Goal: Task Accomplishment & Management: Use online tool/utility

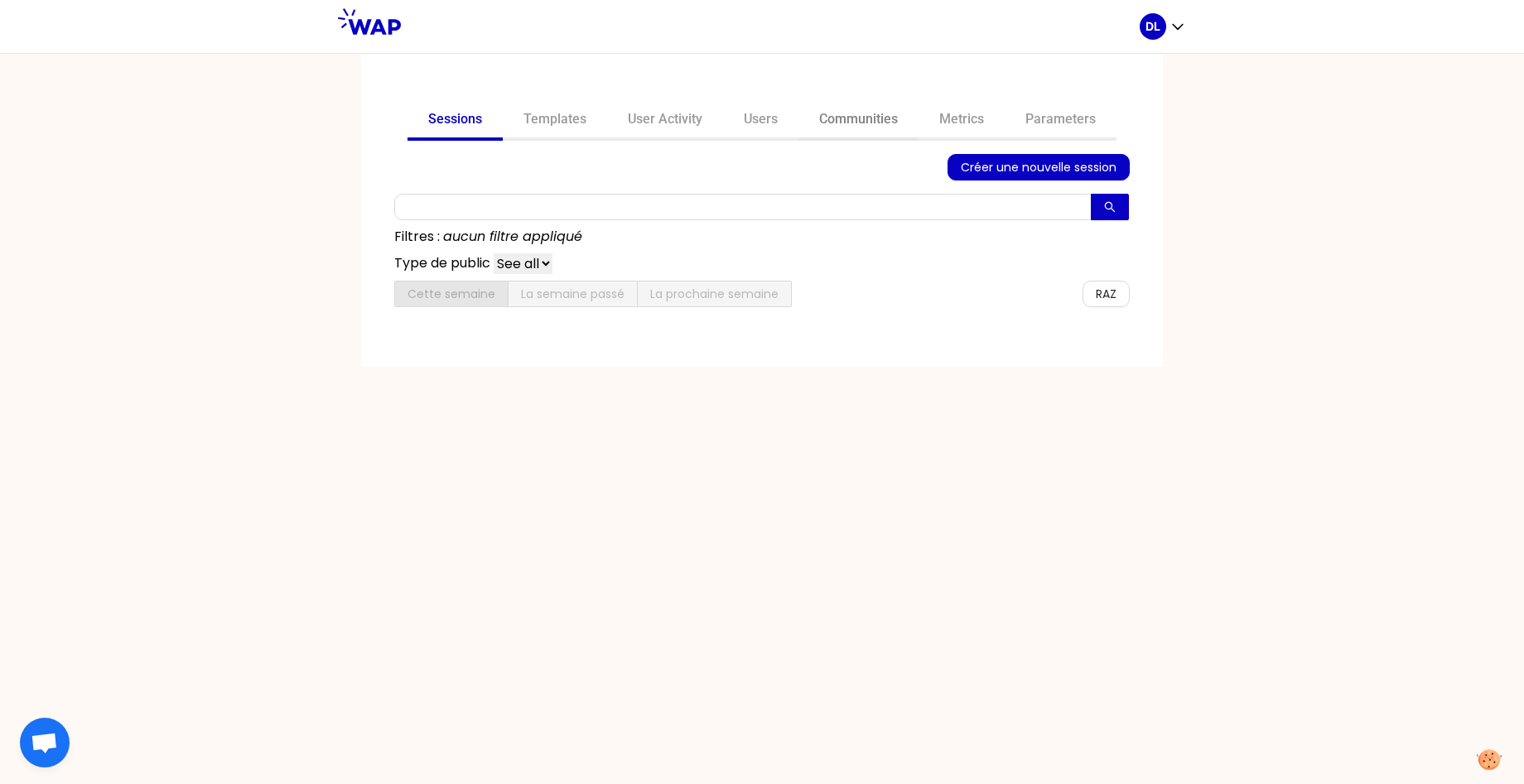
click at [890, 122] on link "Communities" at bounding box center [858, 121] width 120 height 40
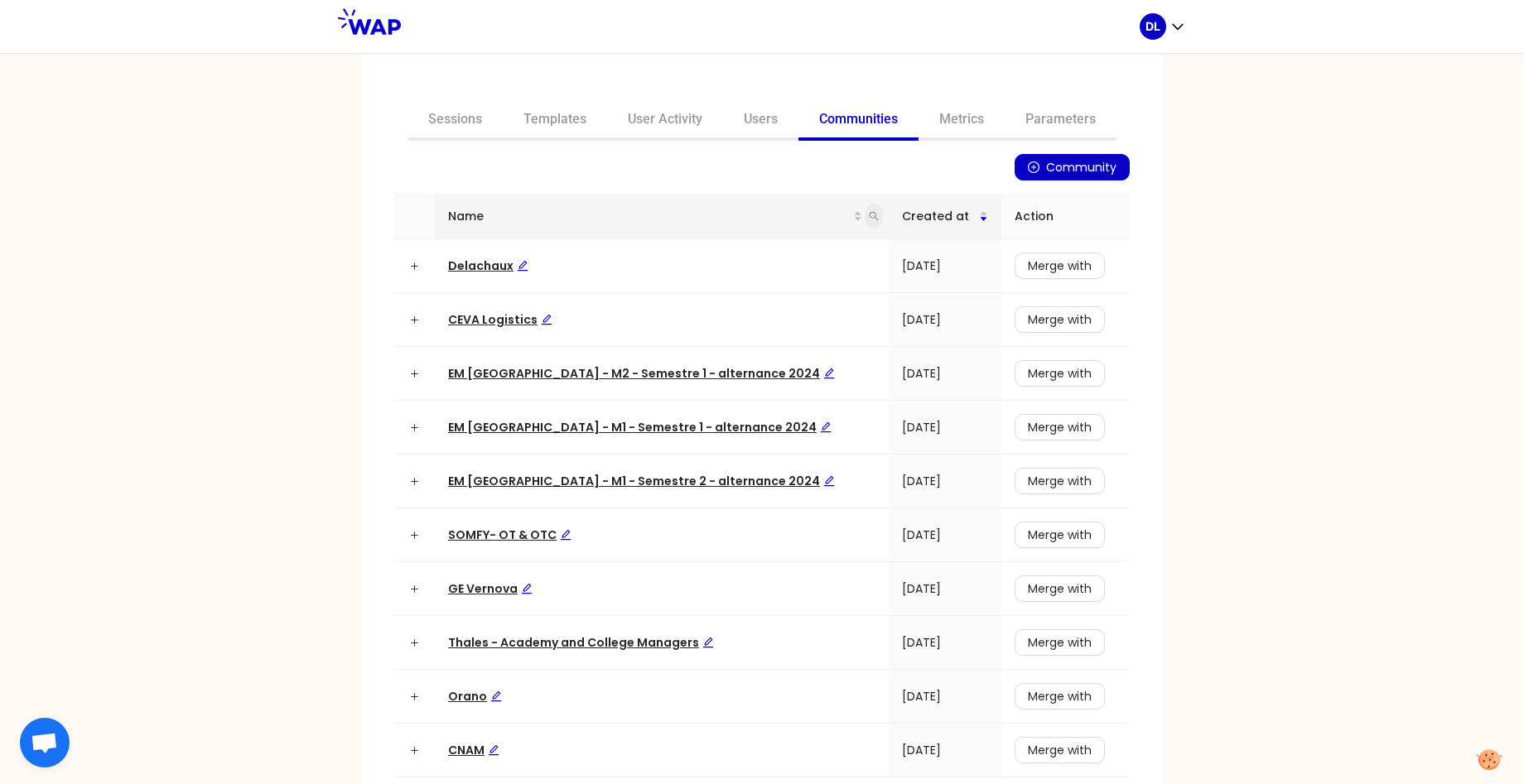
click at [869, 211] on icon "search" at bounding box center [874, 216] width 10 height 10
type input "learning"
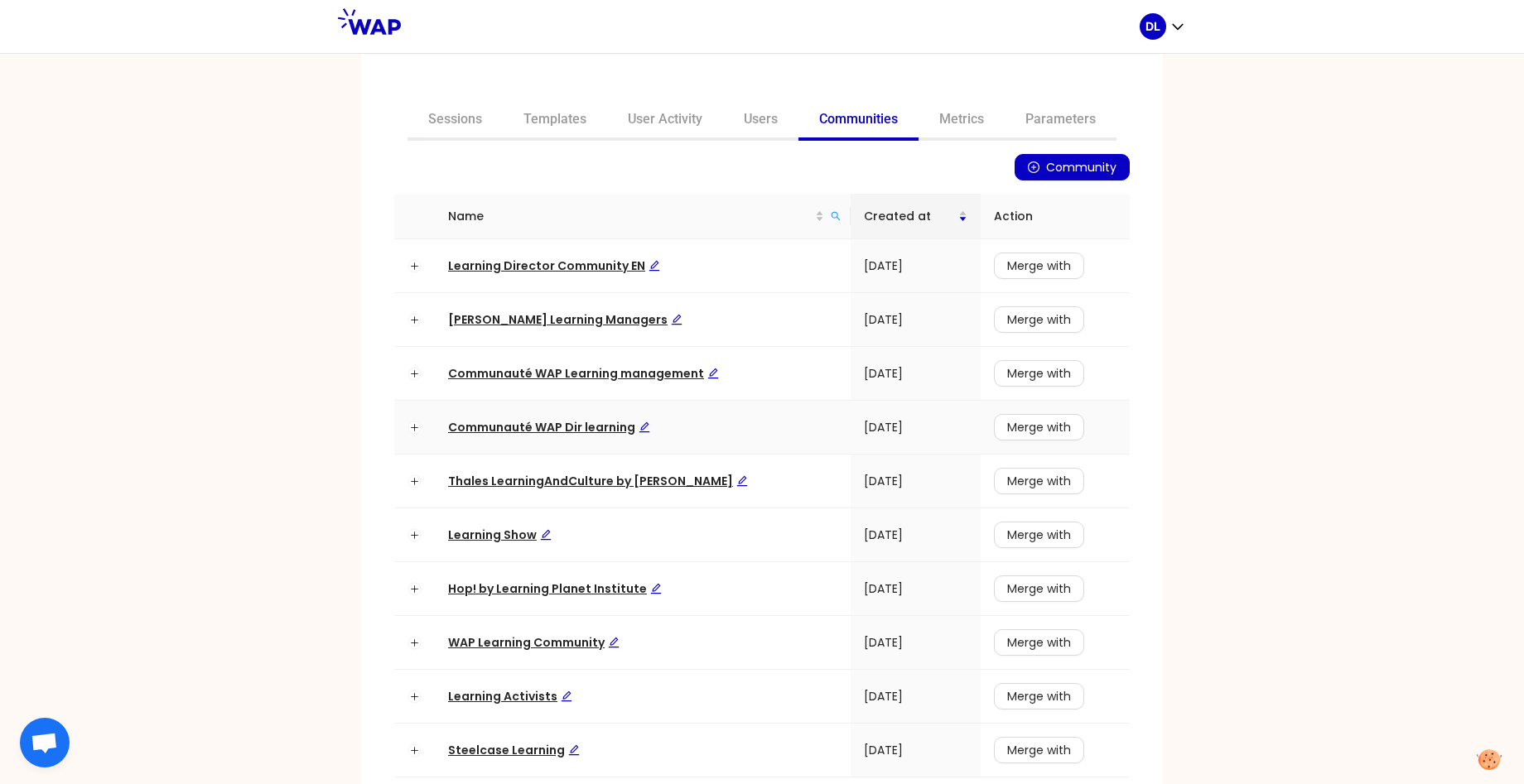
click at [538, 433] on span "Communauté WAP Dir learning" at bounding box center [549, 427] width 203 height 16
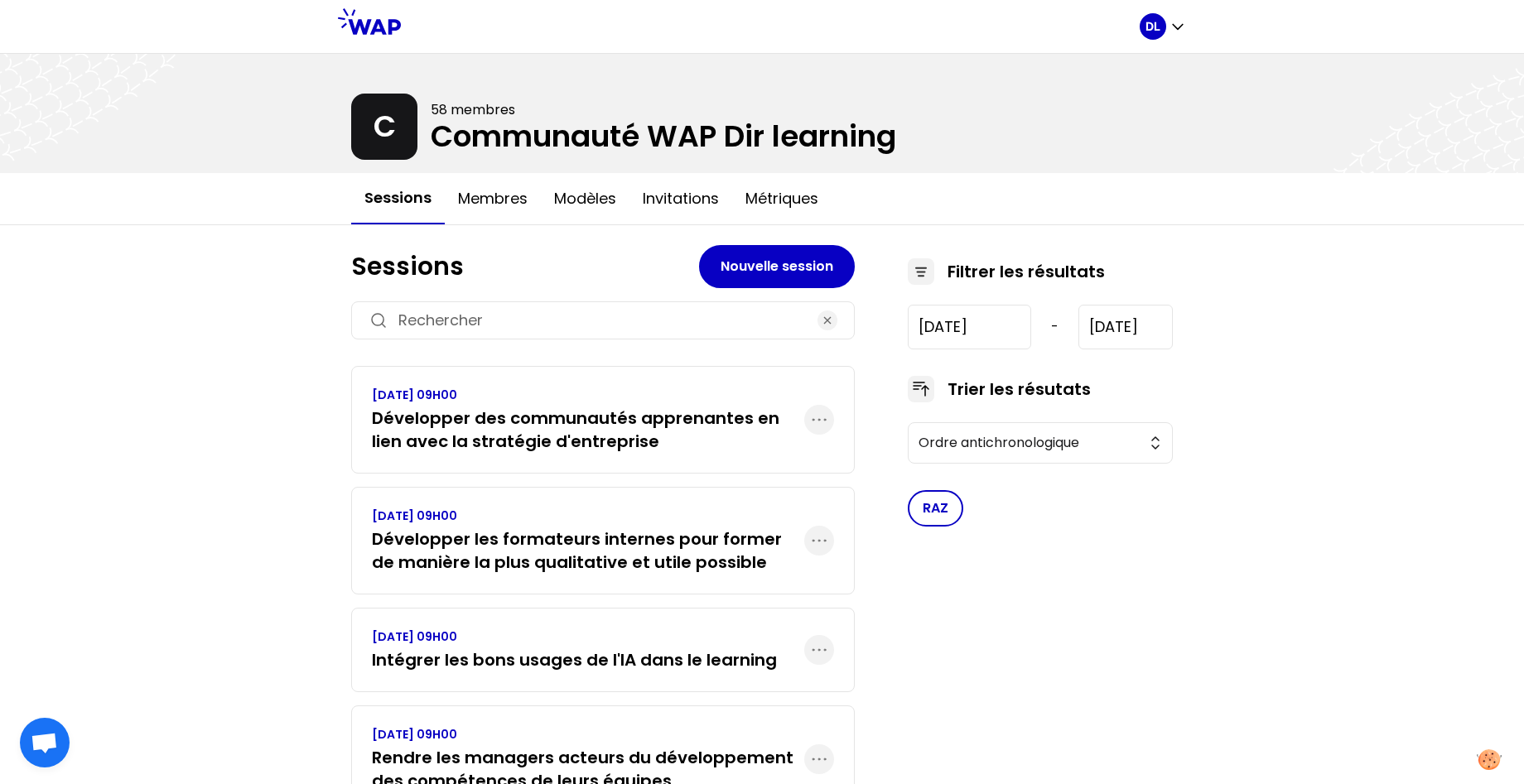
click at [634, 449] on h3 "Développer des communautés apprenantes en lien avec la stratégie d'entreprise" at bounding box center [588, 430] width 433 height 47
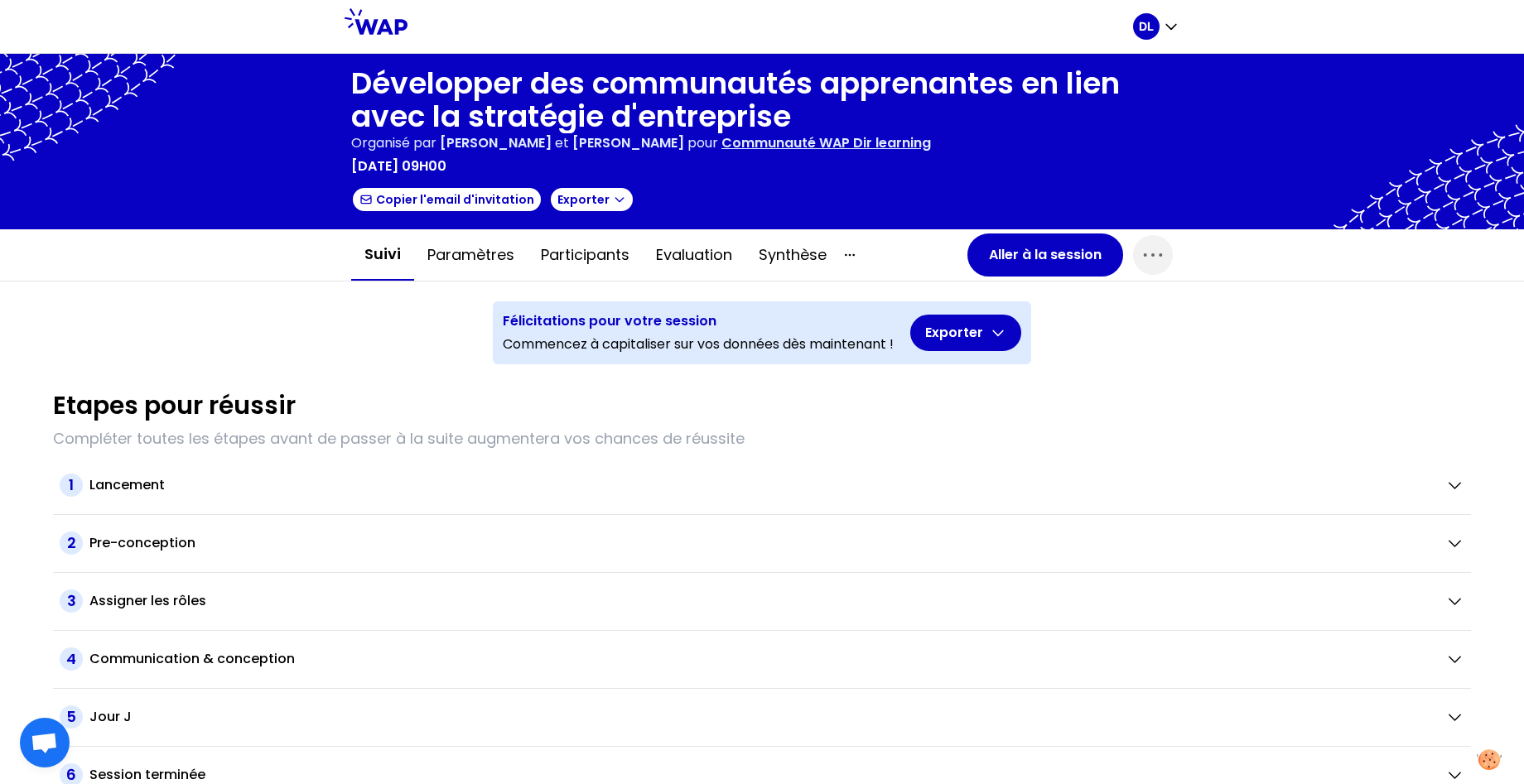
click at [822, 141] on p "Communauté WAP Dir learning" at bounding box center [826, 143] width 209 height 20
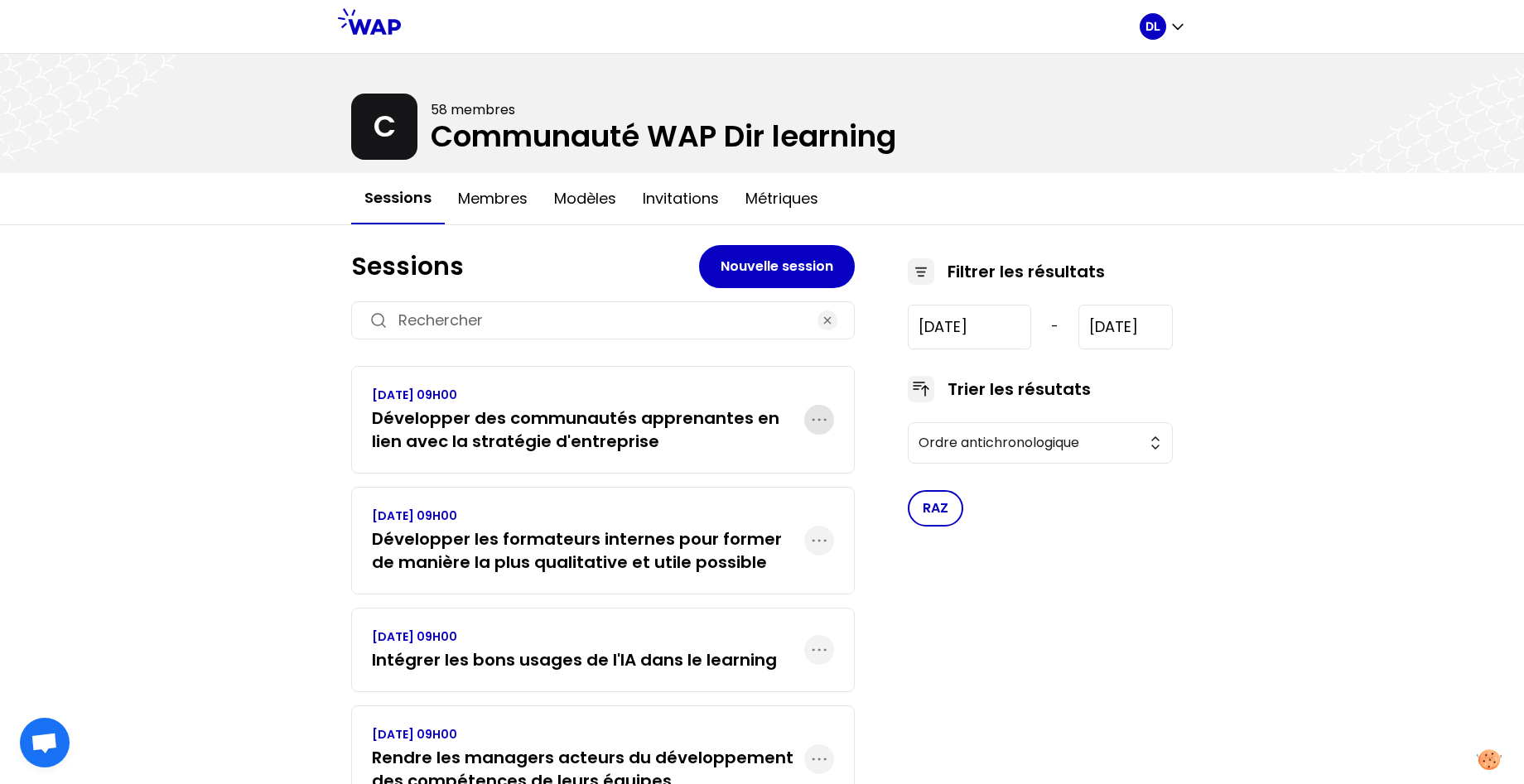
click at [831, 411] on span "button" at bounding box center [819, 419] width 29 height 29
click at [770, 470] on p "Dupliquer" at bounding box center [747, 470] width 69 height 23
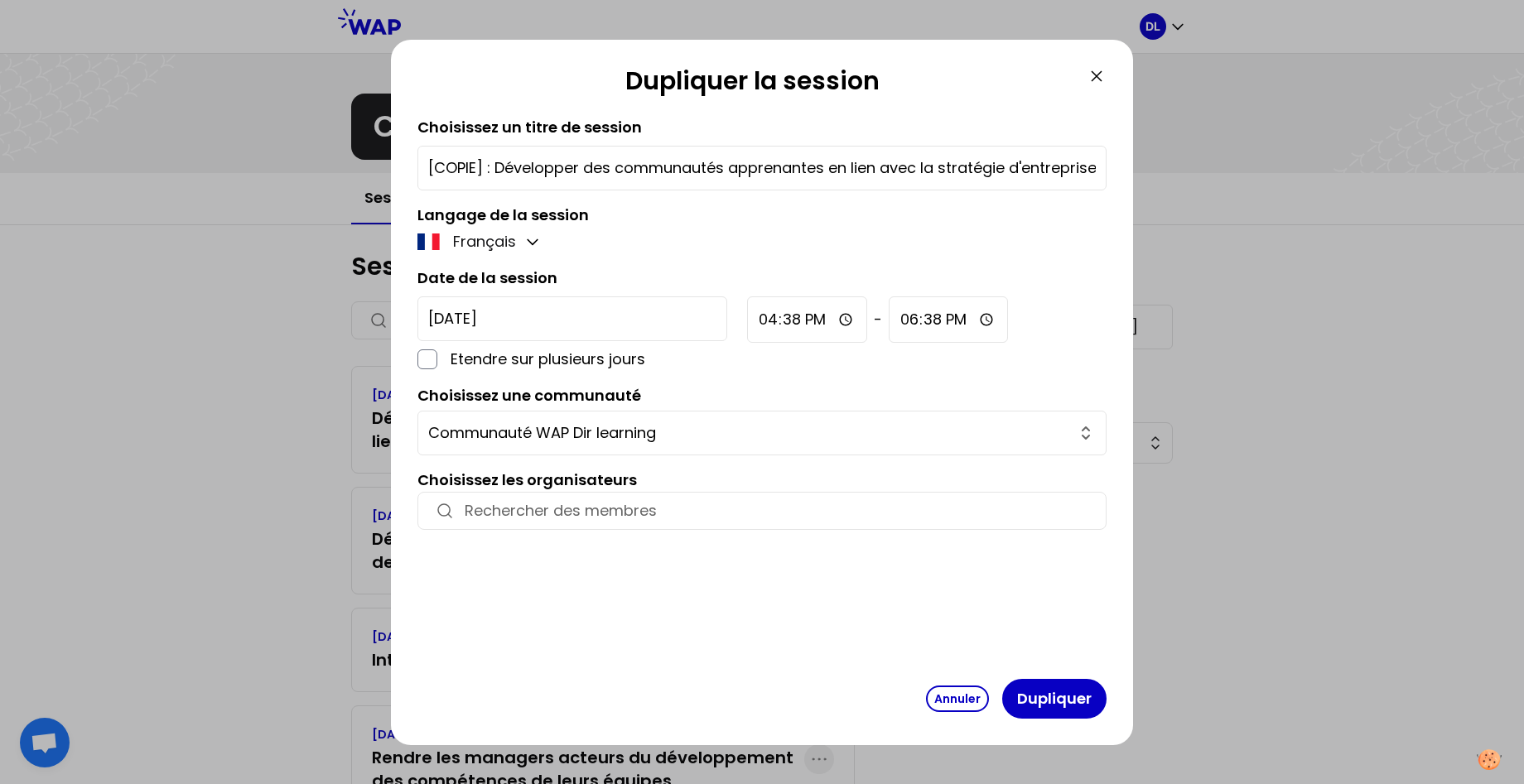
drag, startPoint x: 496, startPoint y: 164, endPoint x: 311, endPoint y: 164, distance: 185.0
click at [311, 164] on div "Dupliquer la session Choisissez un titre de session [COPIE] : Développer des co…" at bounding box center [762, 392] width 1524 height 784
type input "Développer des communautés apprenantes en lien avec la stratégie d'entreprise"
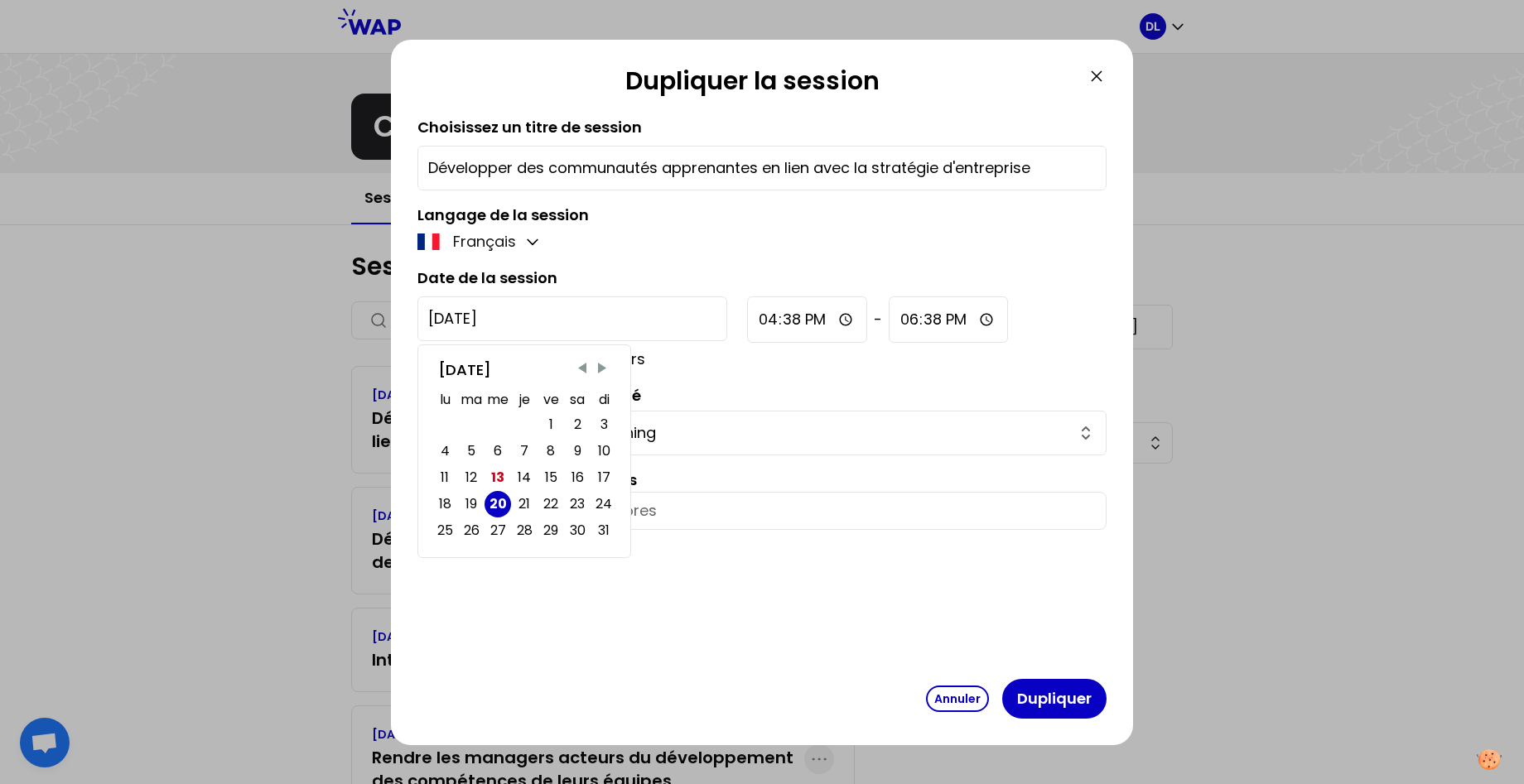
click at [475, 320] on input "[DATE]" at bounding box center [572, 318] width 310 height 45
click at [601, 369] on span "Next Month" at bounding box center [602, 368] width 16 height 16
click at [547, 474] on div "19" at bounding box center [550, 477] width 11 height 23
type input "[DATE]"
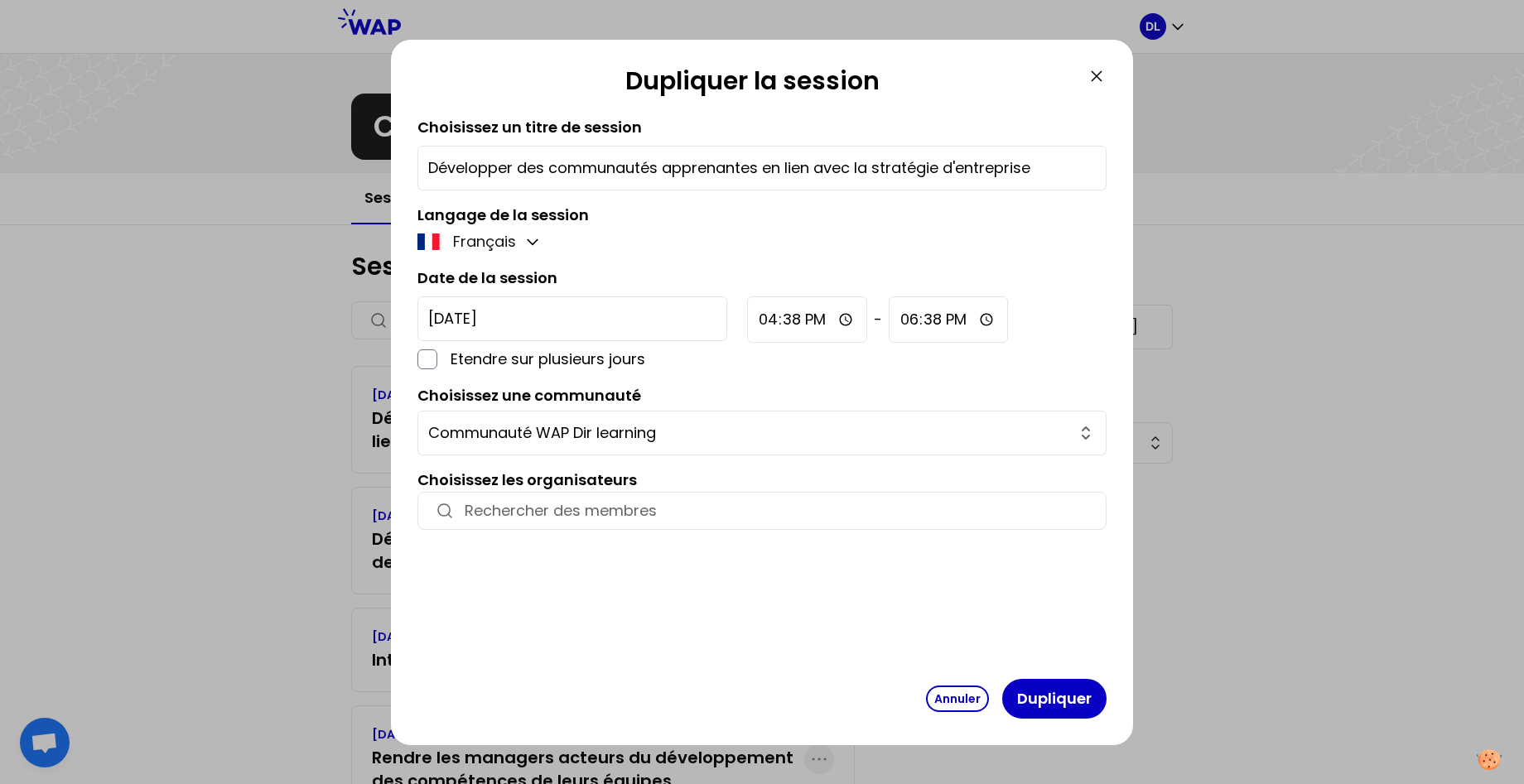
click at [927, 301] on div "[DATE] Etendre sur plusieurs jours 16:38 - 18:38" at bounding box center [762, 334] width 689 height 74
click at [747, 319] on input "16:38" at bounding box center [807, 319] width 120 height 47
type input "09:00"
click at [888, 318] on input "18:38" at bounding box center [947, 319] width 119 height 47
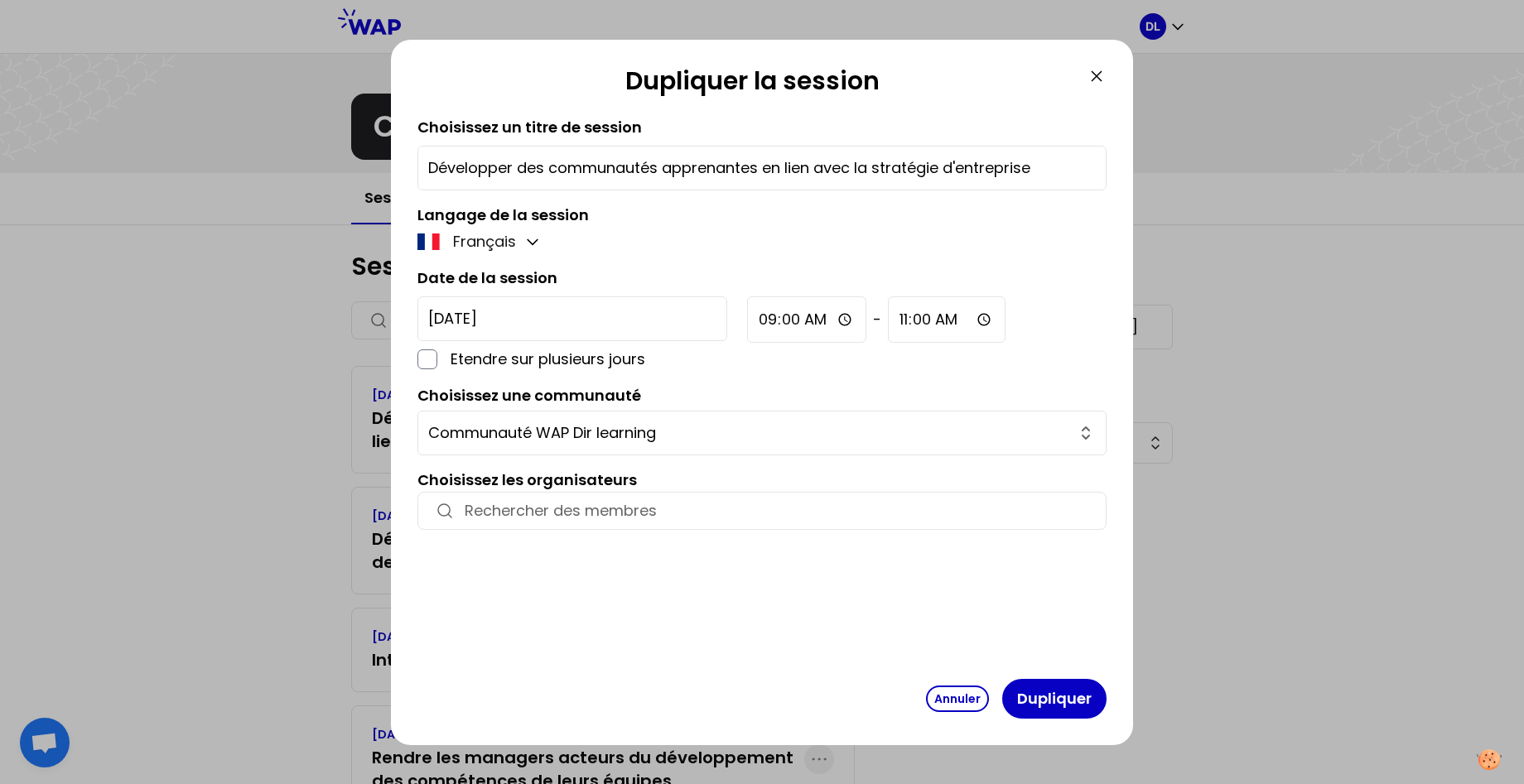
click at [888, 321] on input "11:00" at bounding box center [947, 319] width 118 height 47
type input "11:30"
click at [936, 320] on div "[DATE] Etendre sur plusieurs jours 09:00 - 11:30" at bounding box center [762, 334] width 689 height 74
click at [1026, 710] on button "Dupliquer" at bounding box center [1054, 698] width 105 height 40
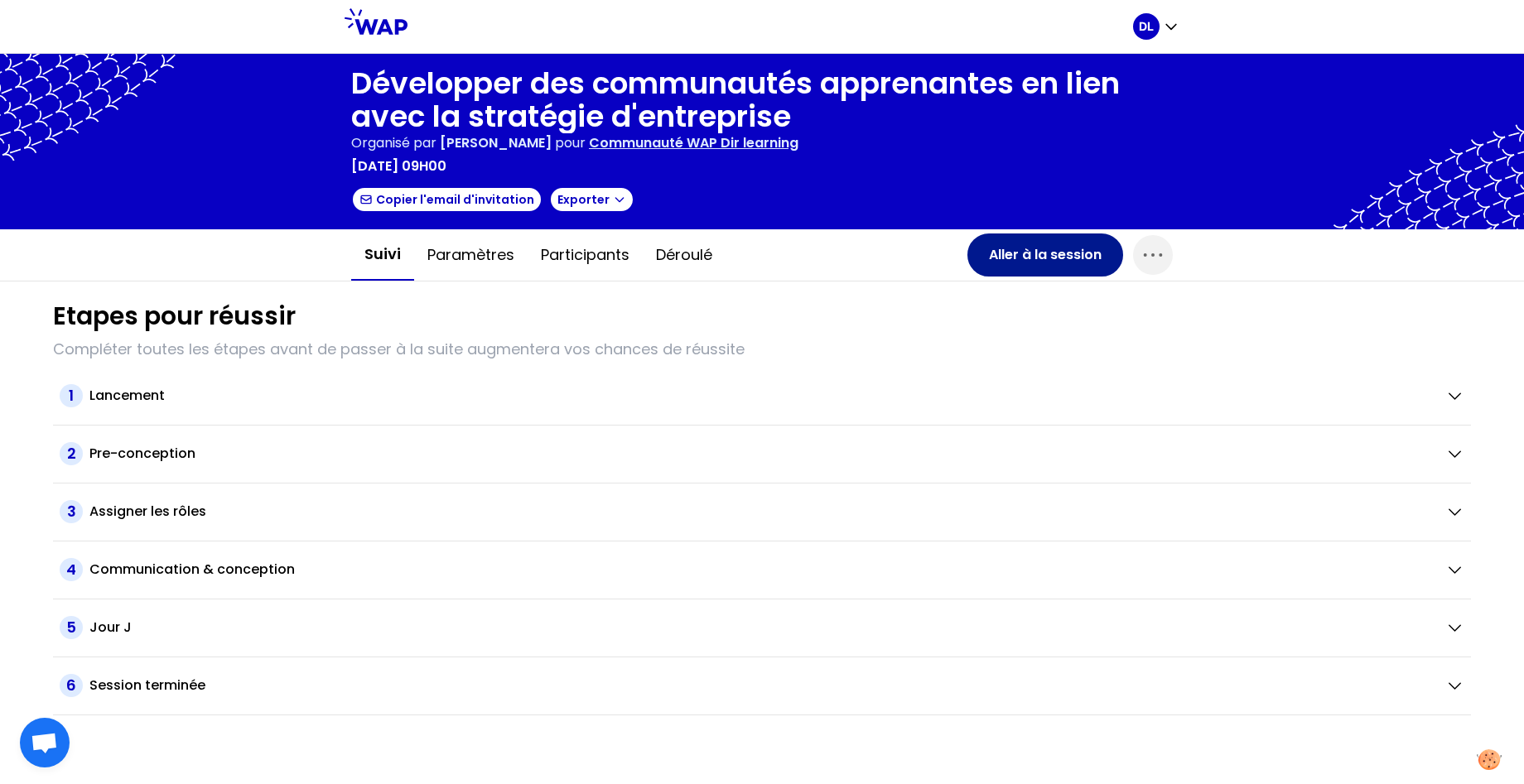
click at [1049, 258] on button "Aller à la session" at bounding box center [1045, 255] width 156 height 43
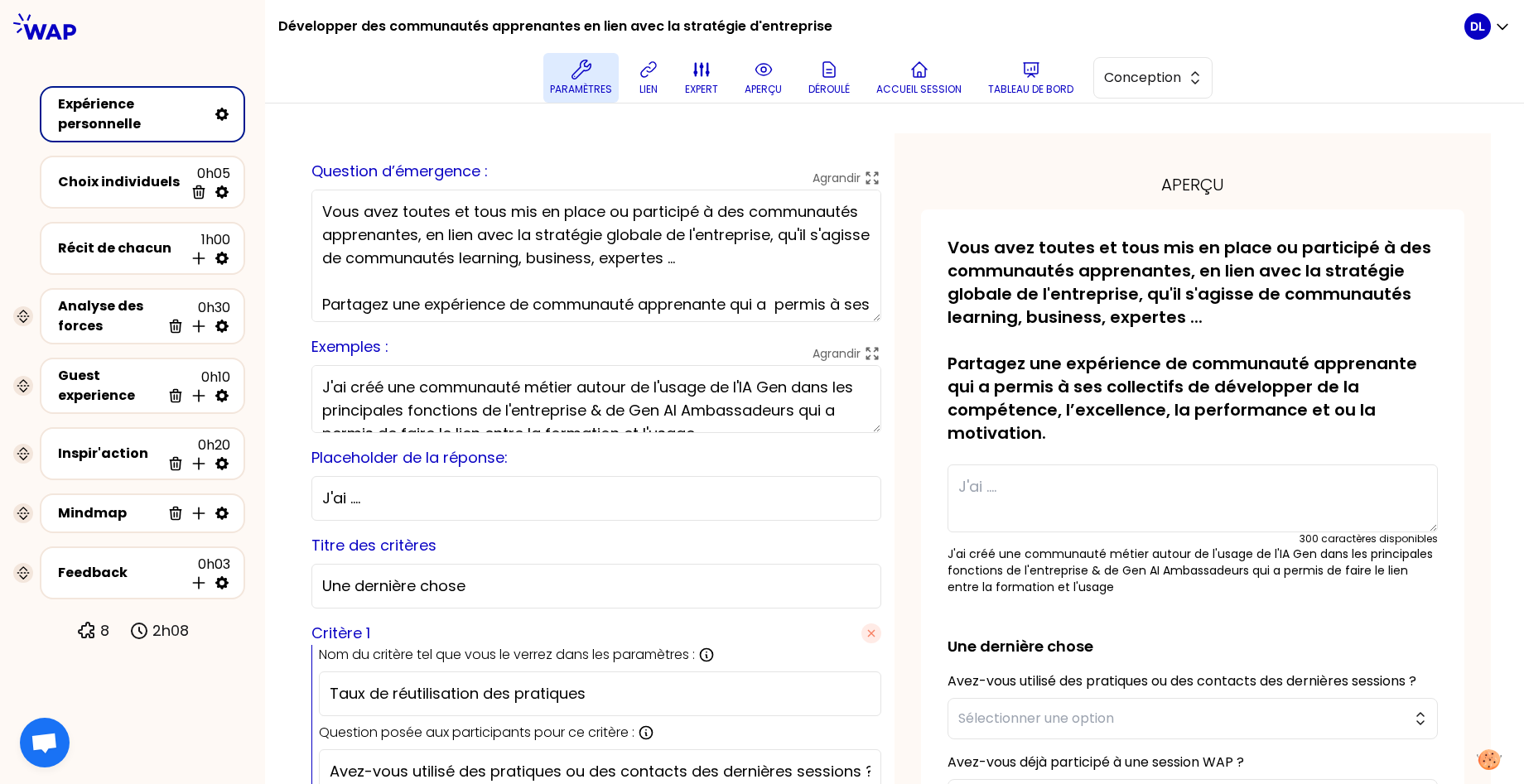
click at [607, 76] on button "Paramètres" at bounding box center [580, 78] width 75 height 49
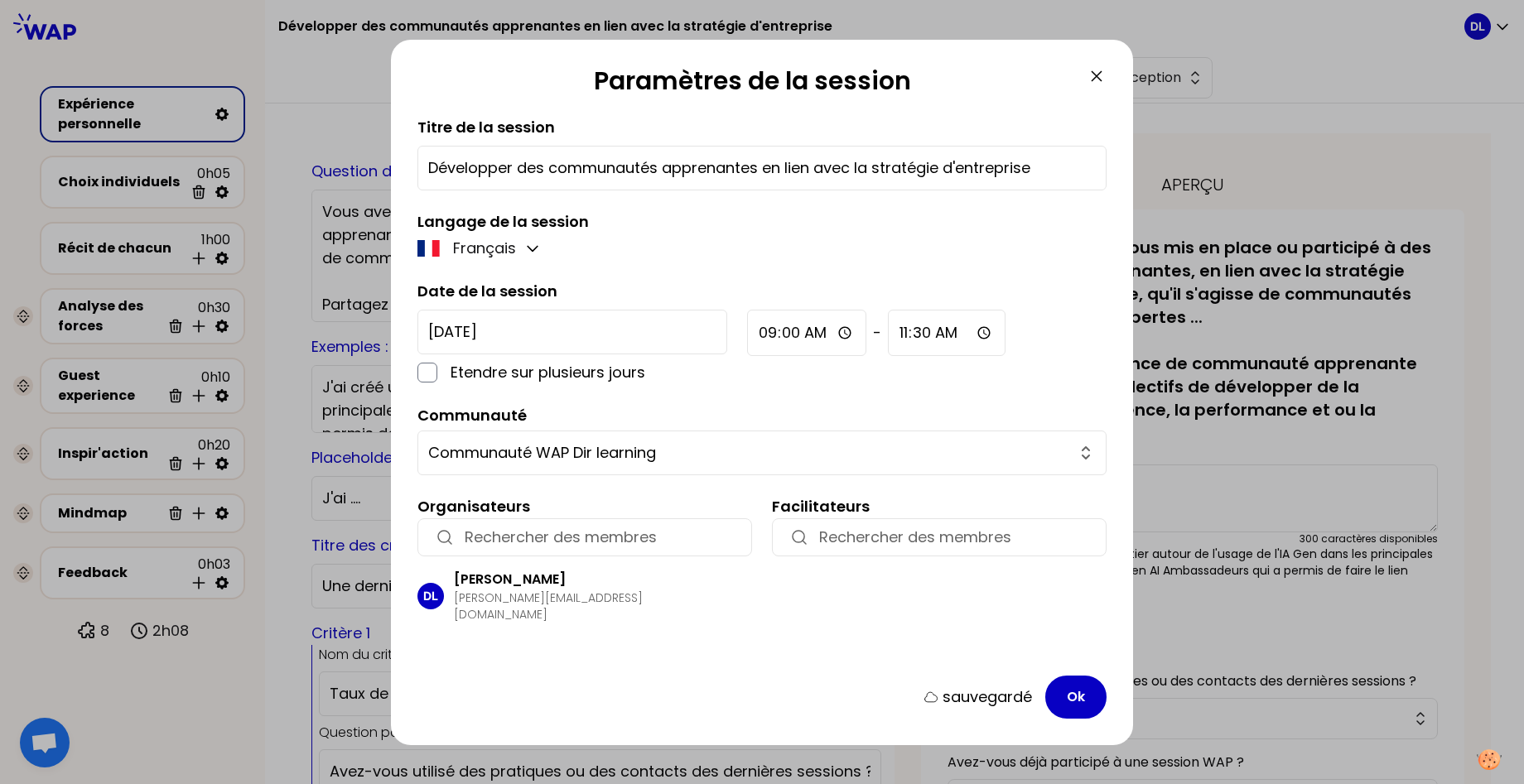
click at [686, 174] on input "Développer des communautés apprenantes en lien avec la stratégie d'entreprise" at bounding box center [762, 168] width 667 height 23
paste input "WAP Learning Directors : Évaluer la mise en pratique des formations (ROI)"
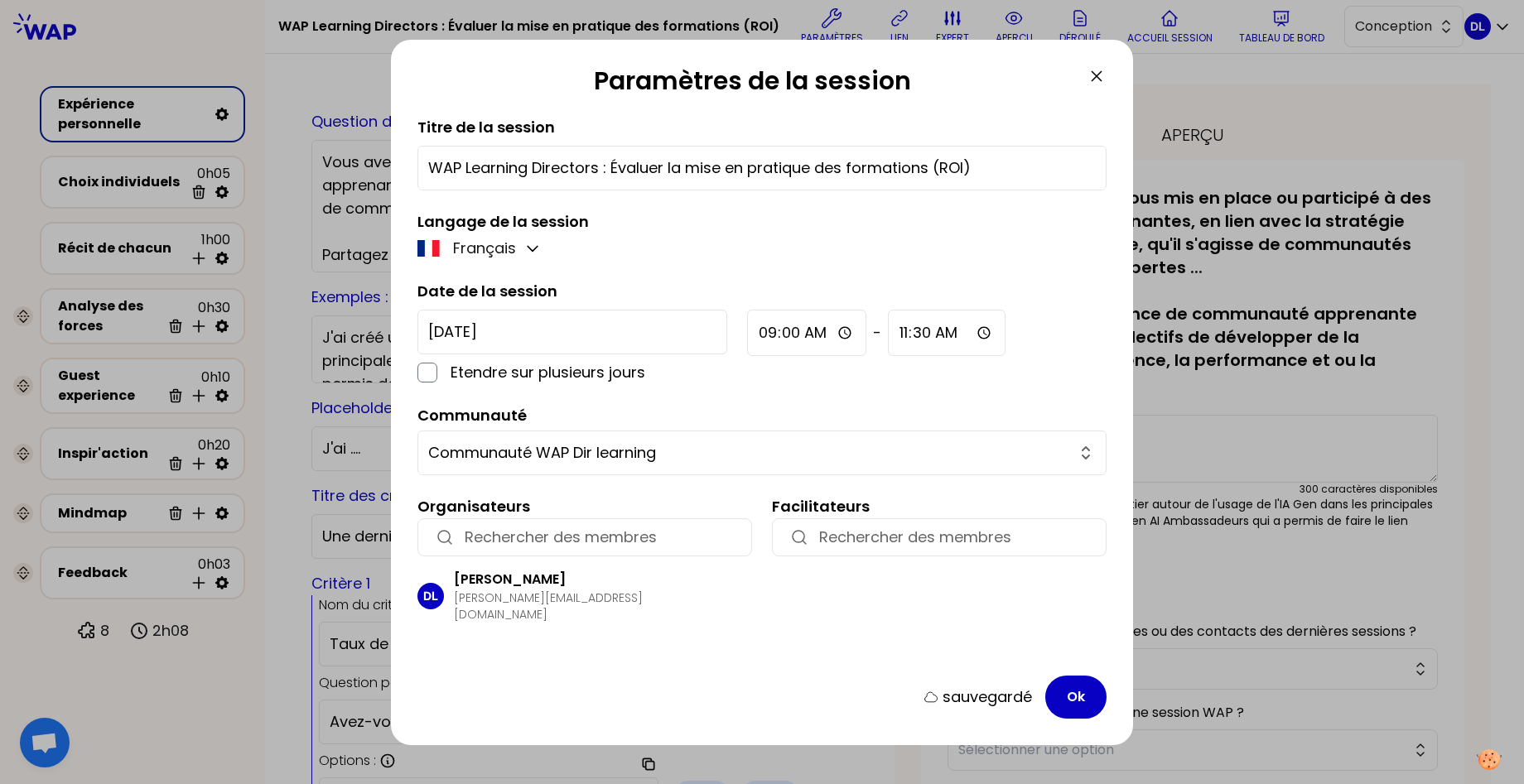
drag, startPoint x: 612, startPoint y: 163, endPoint x: 318, endPoint y: 163, distance: 294.0
click at [318, 163] on div "Paramètres de la session Titre de la session WAP Learning Directors : Évaluer l…" at bounding box center [762, 392] width 1524 height 784
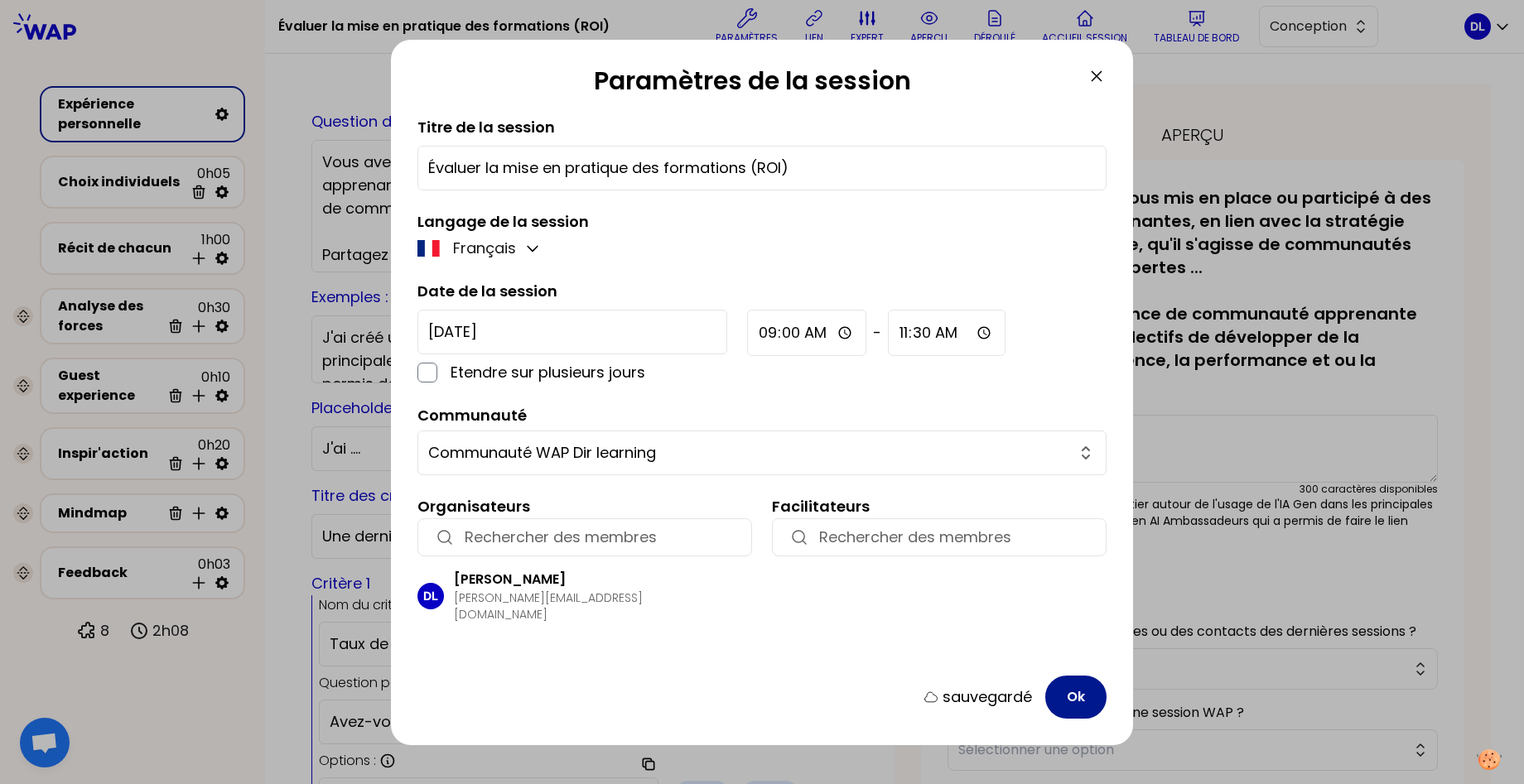
type input "Évaluer la mise en pratique des formations (ROI)"
click at [1063, 697] on button "Ok" at bounding box center [1075, 697] width 61 height 43
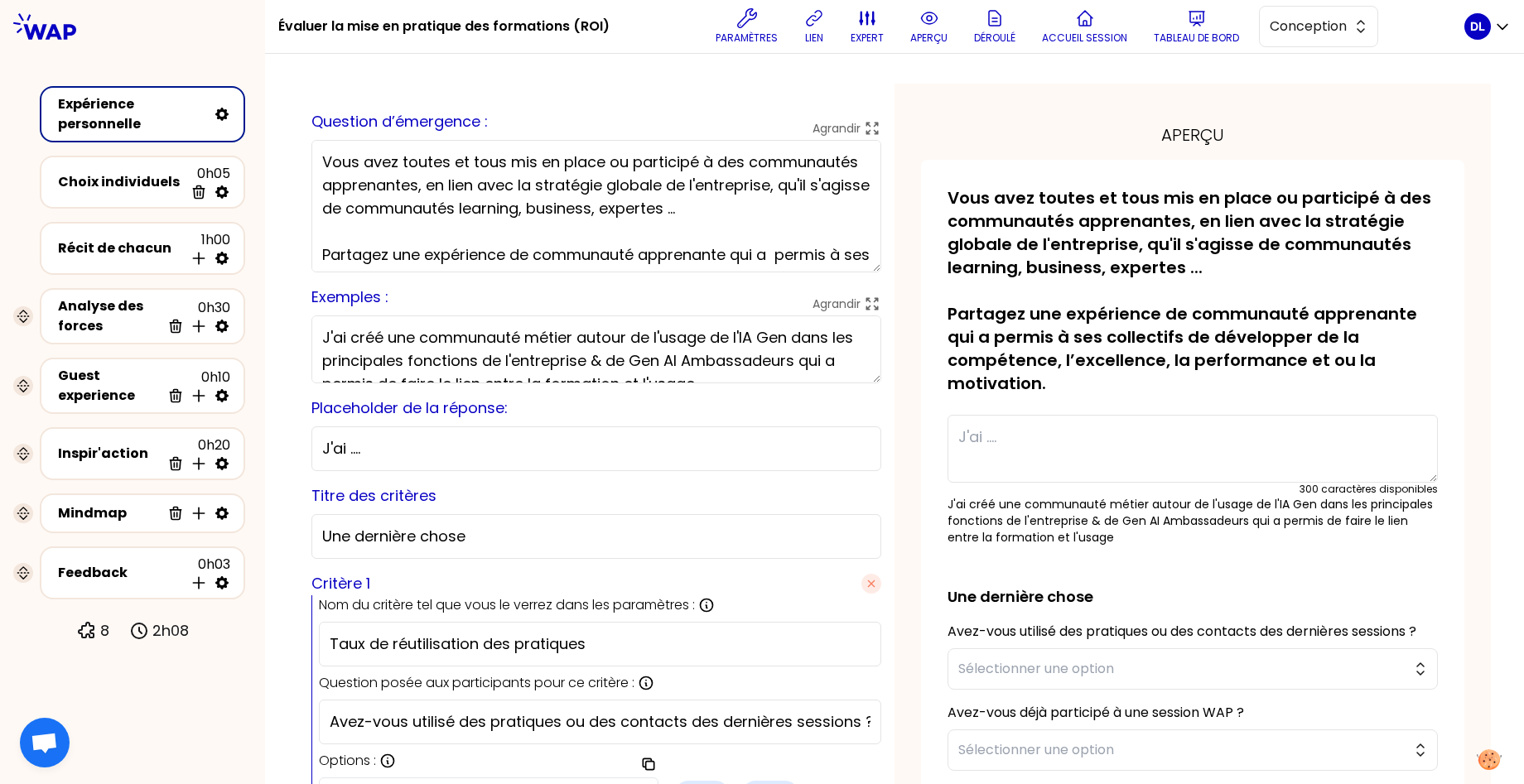
drag, startPoint x: 623, startPoint y: 241, endPoint x: 23, endPoint y: -69, distance: 675.4
click at [23, 0] on html "Évaluer la mise en pratique des formations (ROI) Paramètres lien expert aperçu …" at bounding box center [762, 392] width 1524 height 784
click at [506, 17] on h1 "Évaluer la mise en pratique des formations (ROI)" at bounding box center [444, 27] width 331 height 53
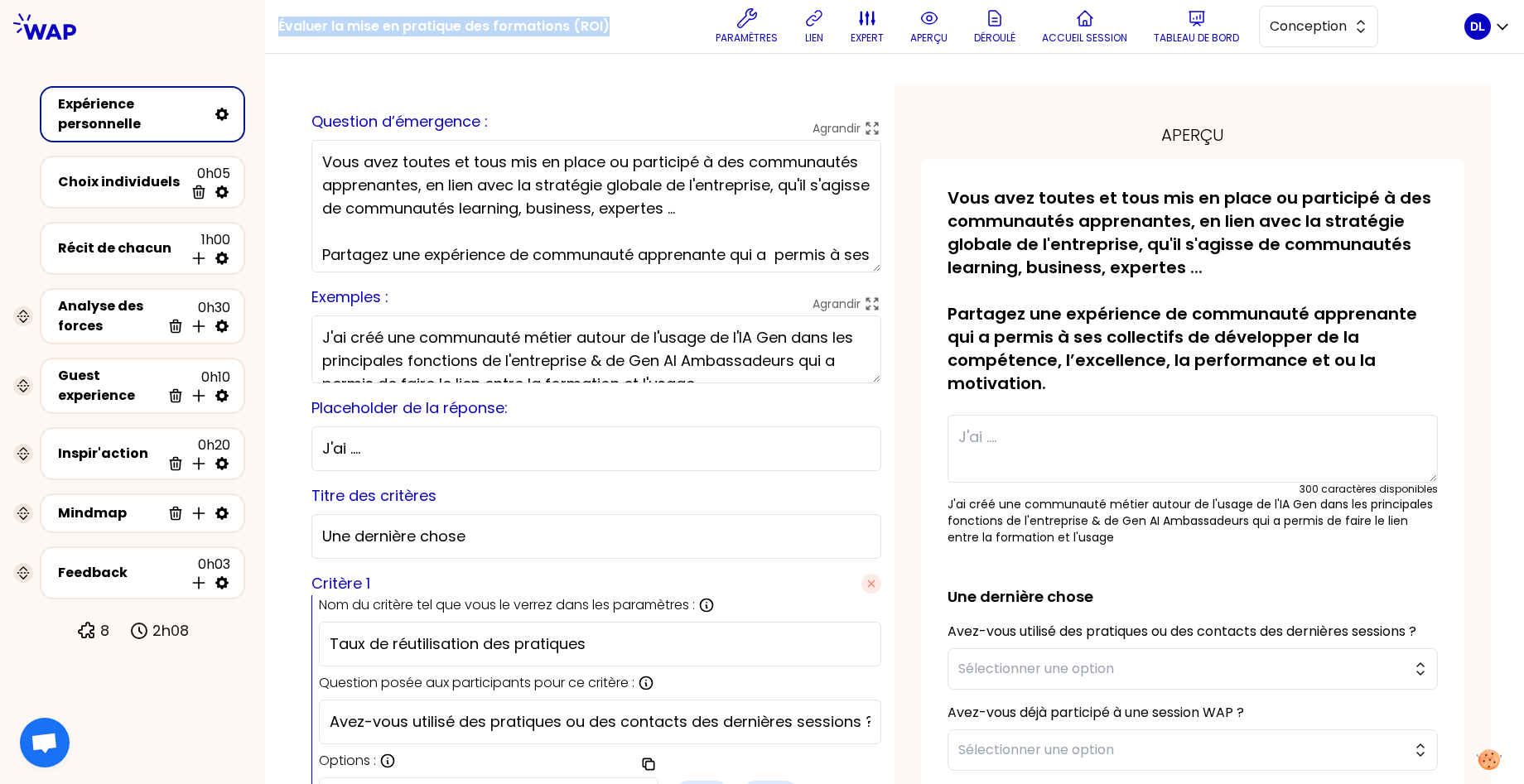
copy div "Évaluer la mise en pratique des formations (ROI)"
click at [603, 223] on textarea "Vous avez toutes et tous mis en place ou participé à des communautés apprenante…" at bounding box center [596, 205] width 569 height 132
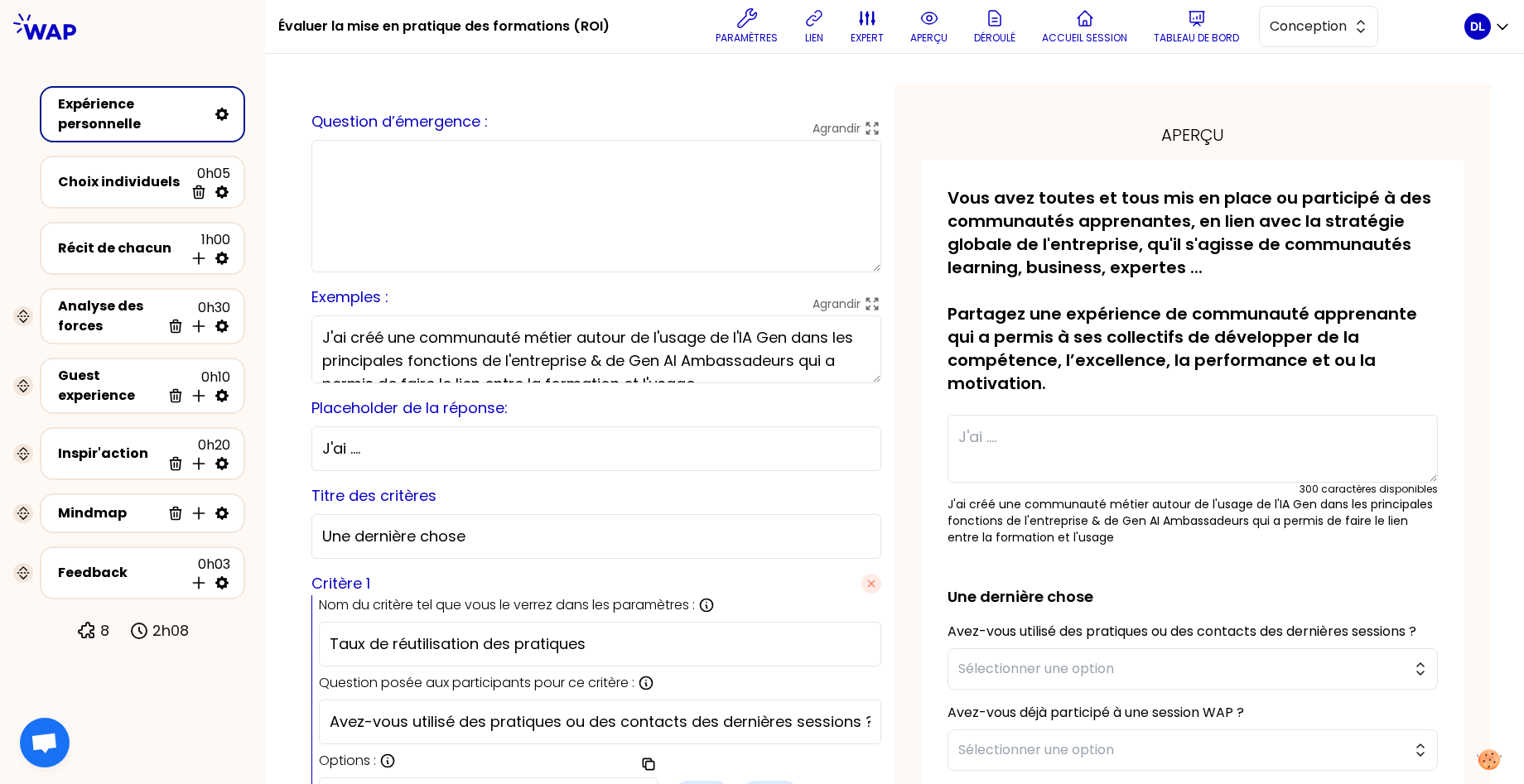
paste textarea "Vous avez toutes et tous évalué ou suivi la mise en pratique de formations dans…"
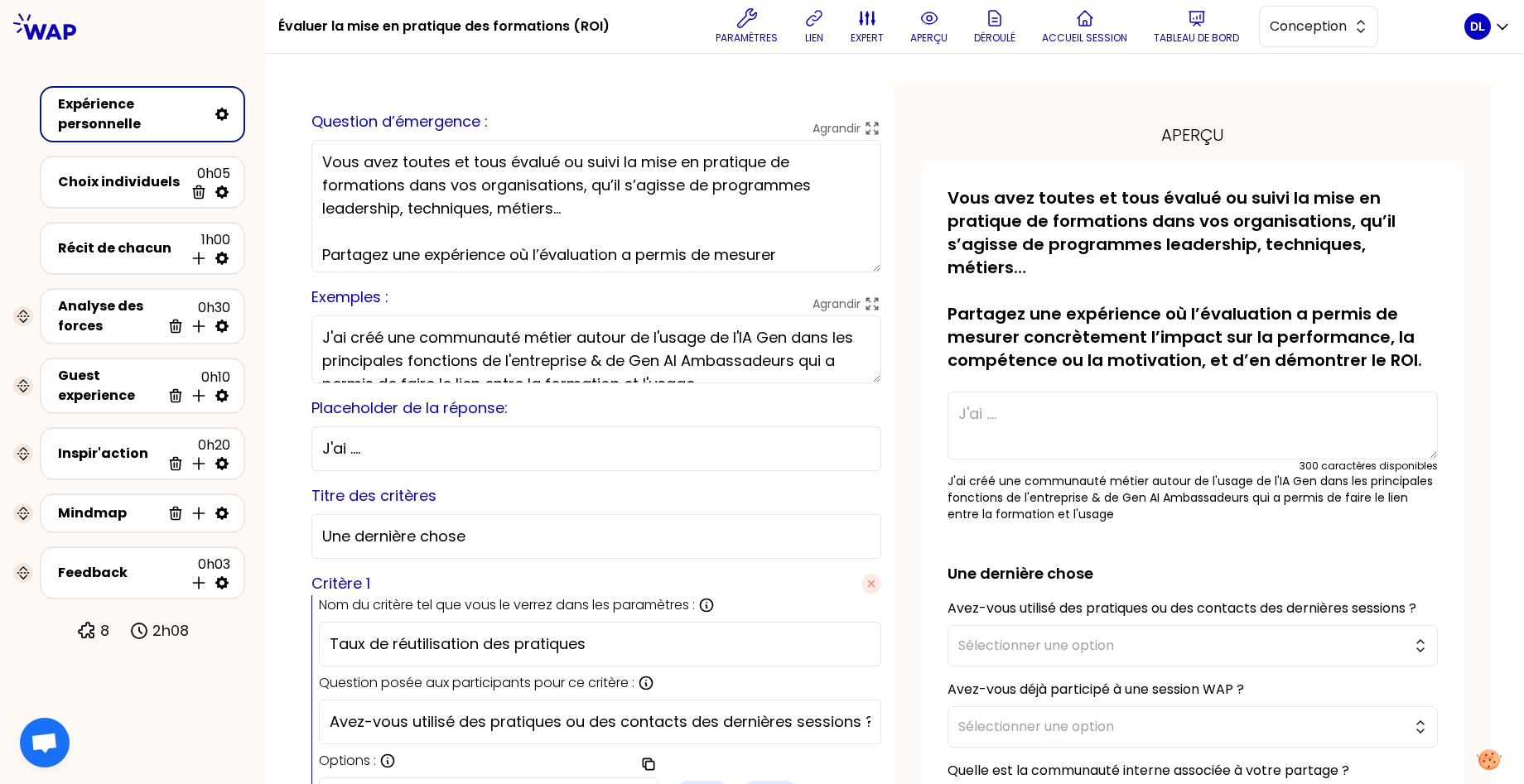
click at [408, 186] on textarea "Vous avez toutes et tous évalué ou suivi la mise en pratique de formations dans…" at bounding box center [596, 205] width 569 height 132
drag, startPoint x: 402, startPoint y: 186, endPoint x: 275, endPoint y: 186, distance: 127.0
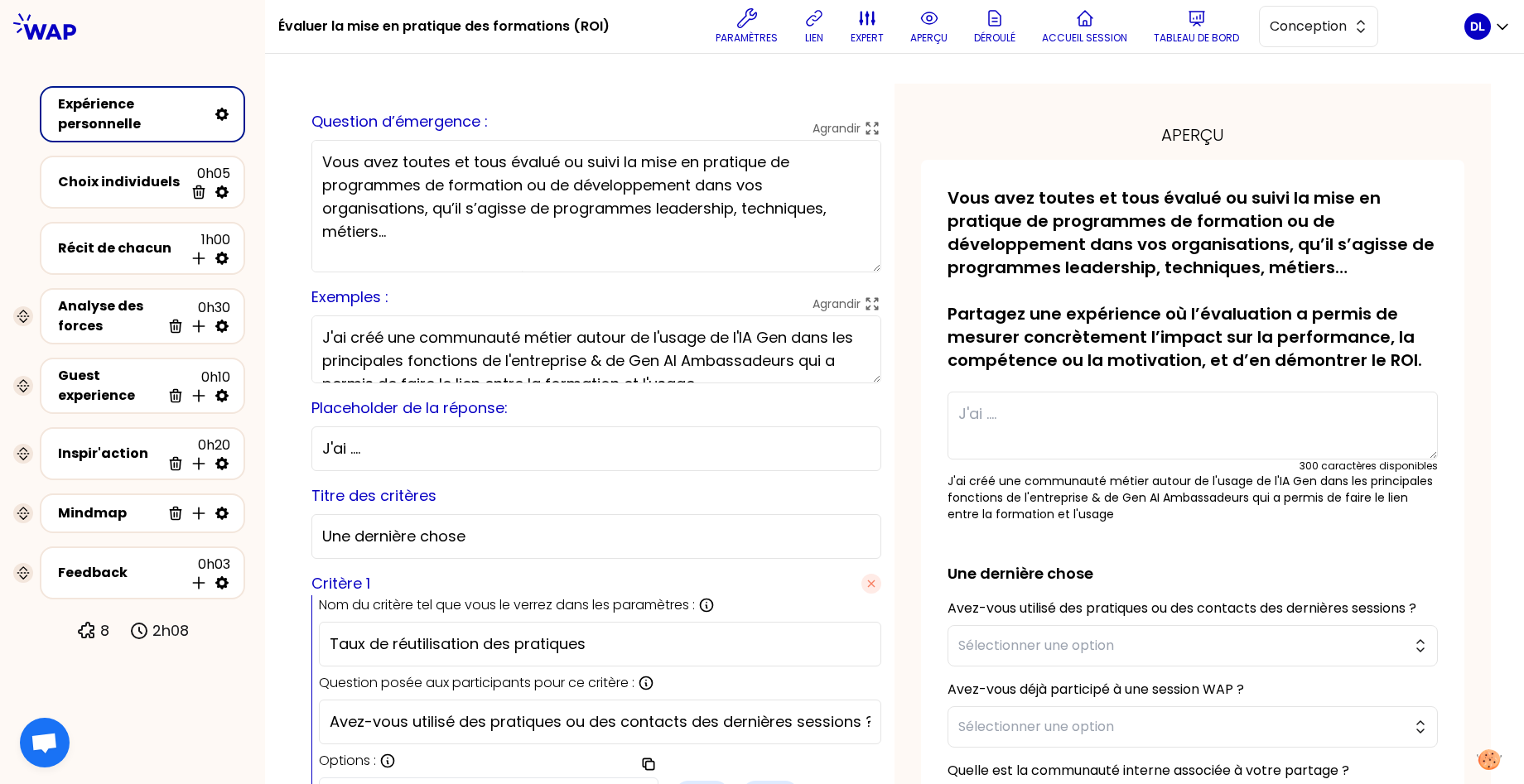
drag, startPoint x: 399, startPoint y: 227, endPoint x: 316, endPoint y: 212, distance: 84.3
click at [316, 212] on textarea "Vous avez toutes et tous évalué ou suivi la mise en pratique de programmes de f…" at bounding box center [596, 205] width 569 height 132
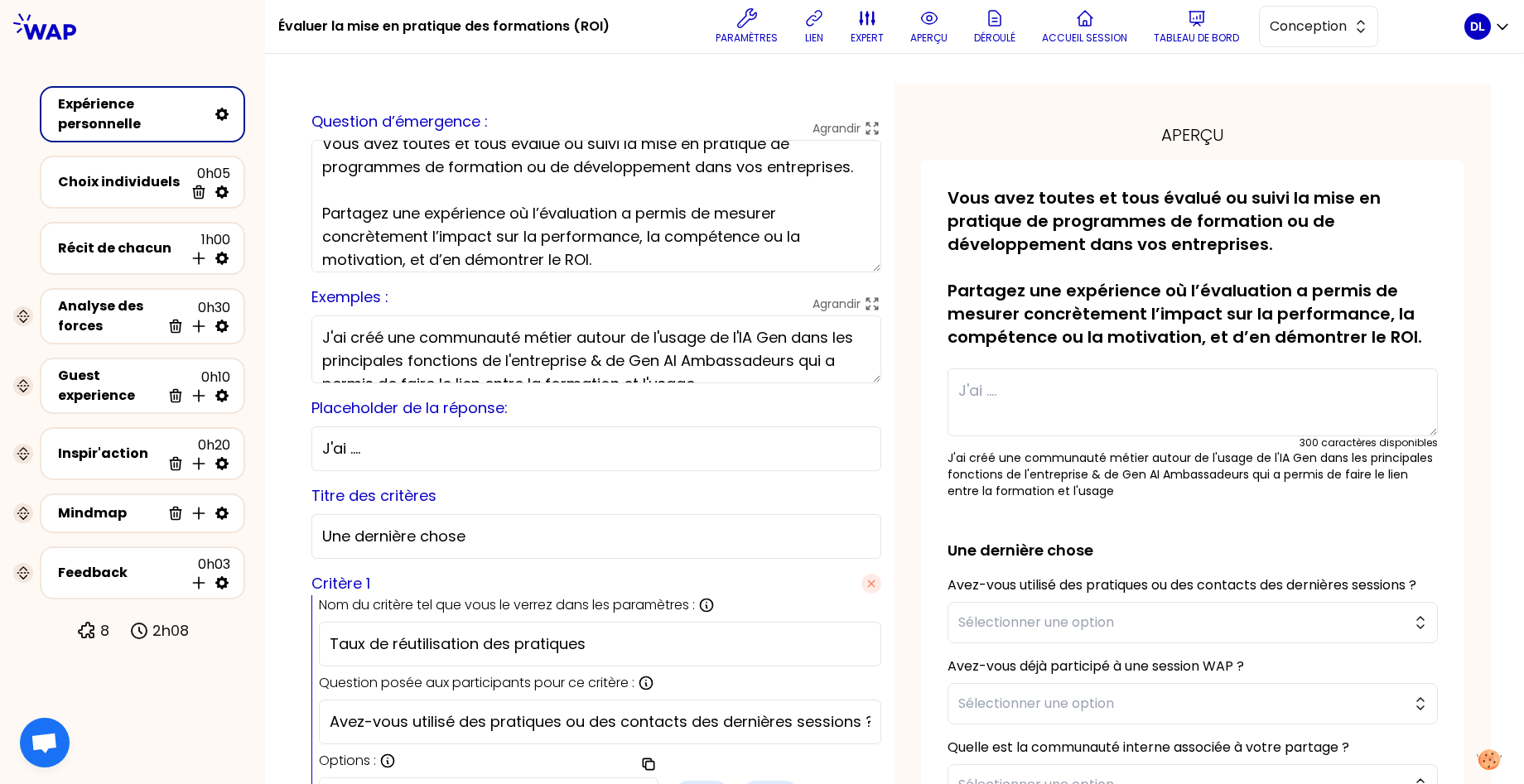
scroll to position [28, 0]
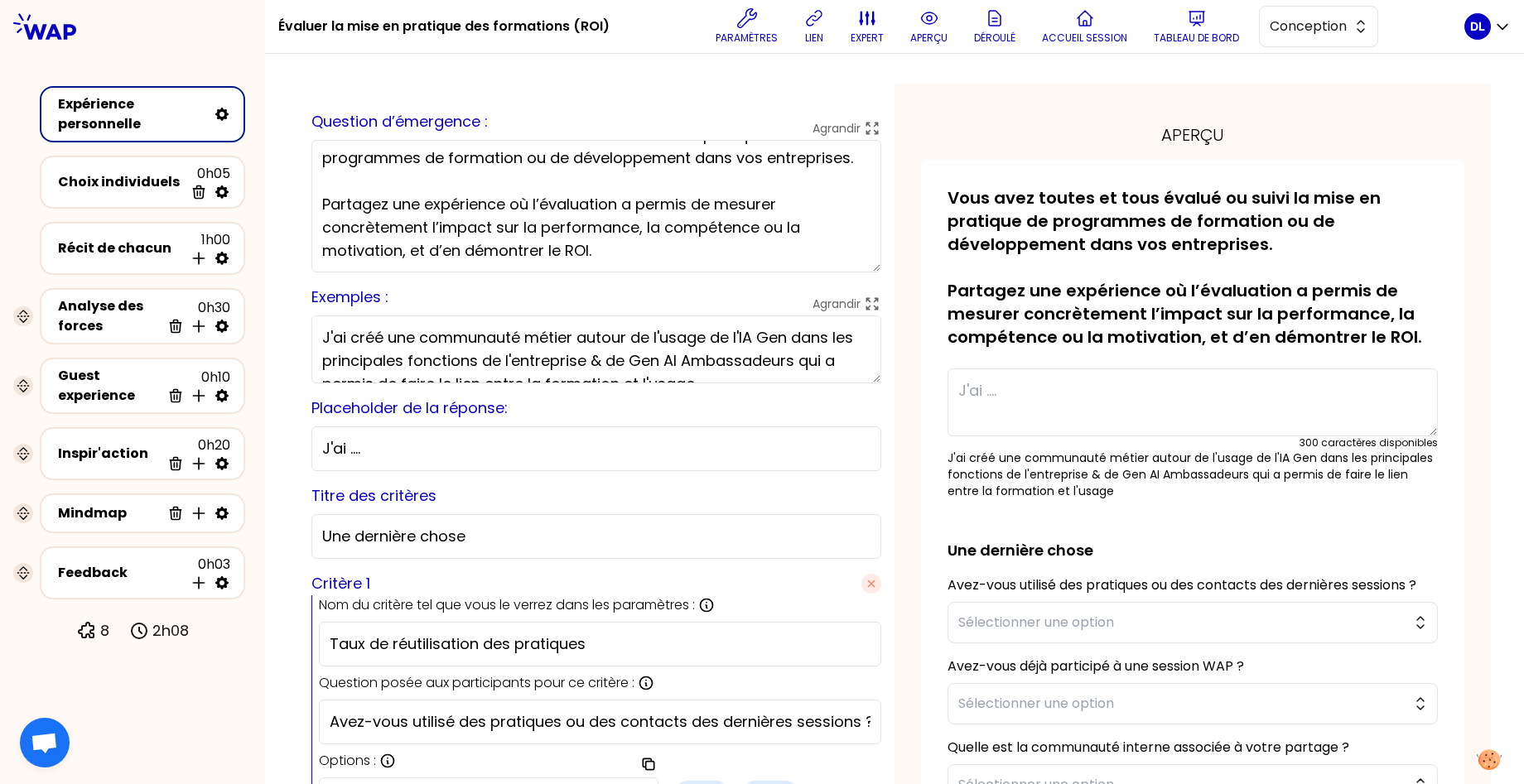
type textarea "Vous avez toutes et tous évalué ou suivi la mise en pratique de programmes de f…"
click at [480, 359] on textarea "J'ai créé une communauté métier autour de l'usage de l'IA Gen dans les principa…" at bounding box center [596, 349] width 569 height 67
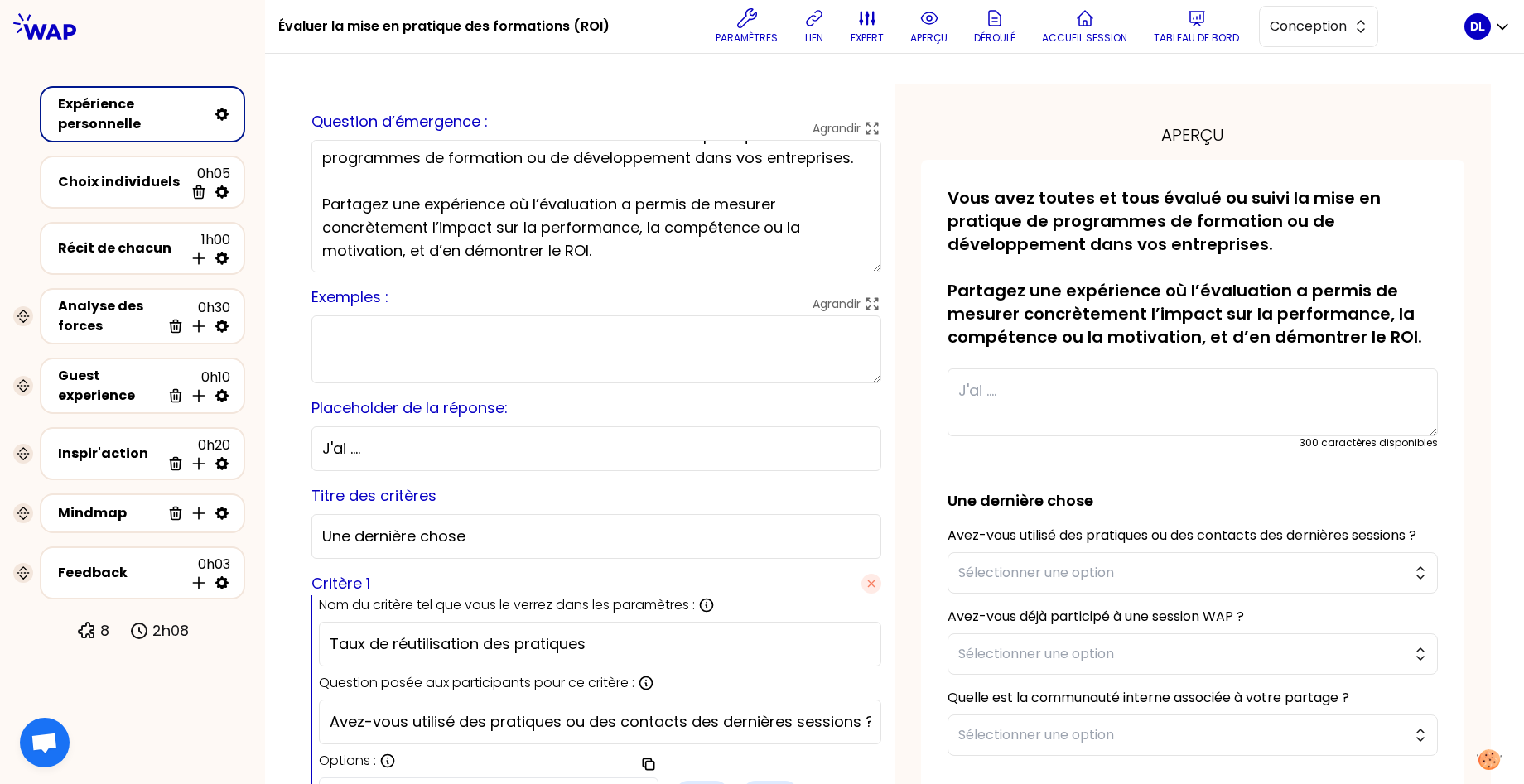
click at [832, 32] on div "Paramètres lien expert aperçu Déroulé Accueil session Tableau de bord Conception" at bounding box center [1043, 27] width 841 height 49
click at [823, 35] on button "lien" at bounding box center [814, 27] width 33 height 49
click at [1289, 39] on button "Conception" at bounding box center [1318, 27] width 119 height 42
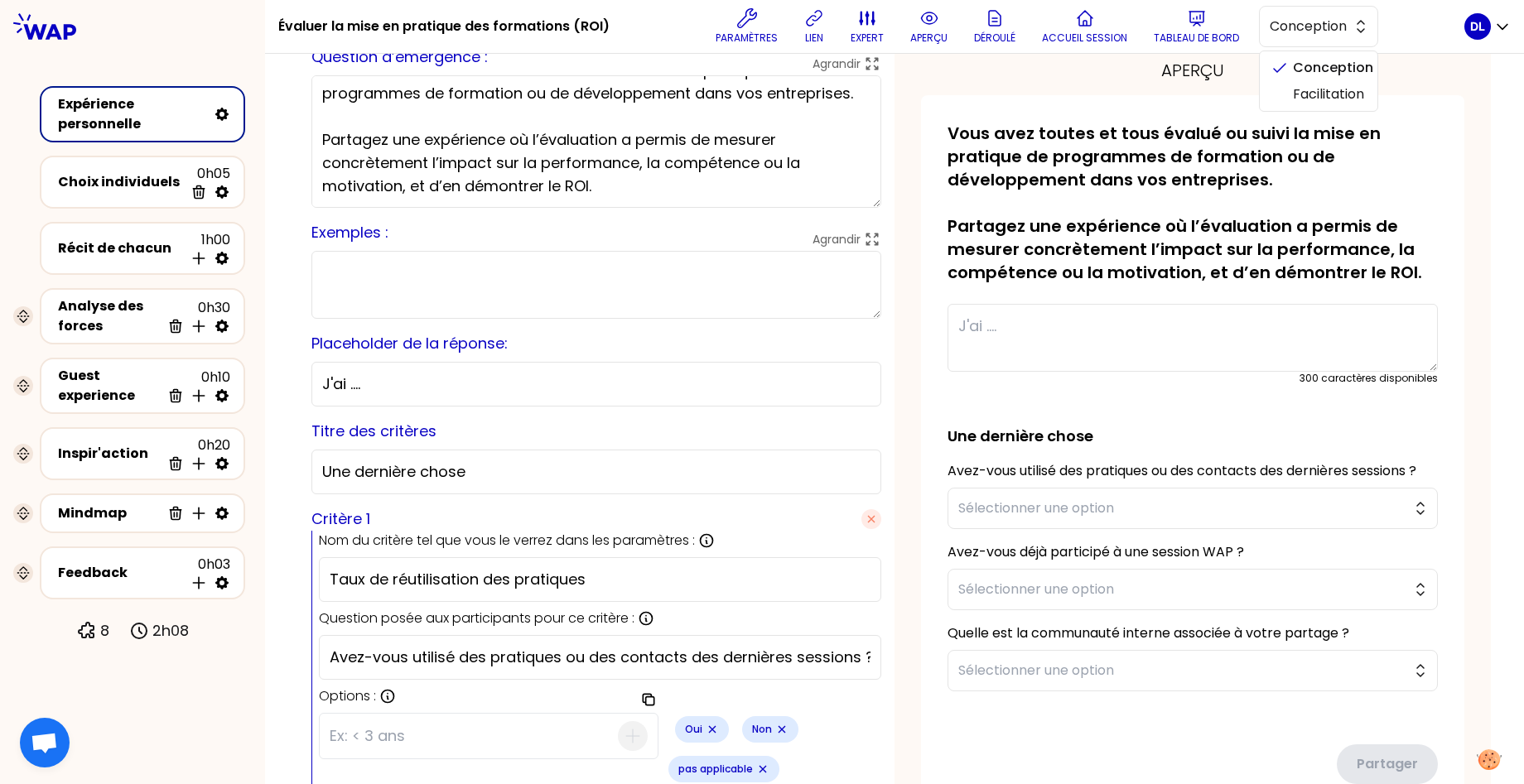
scroll to position [0, 0]
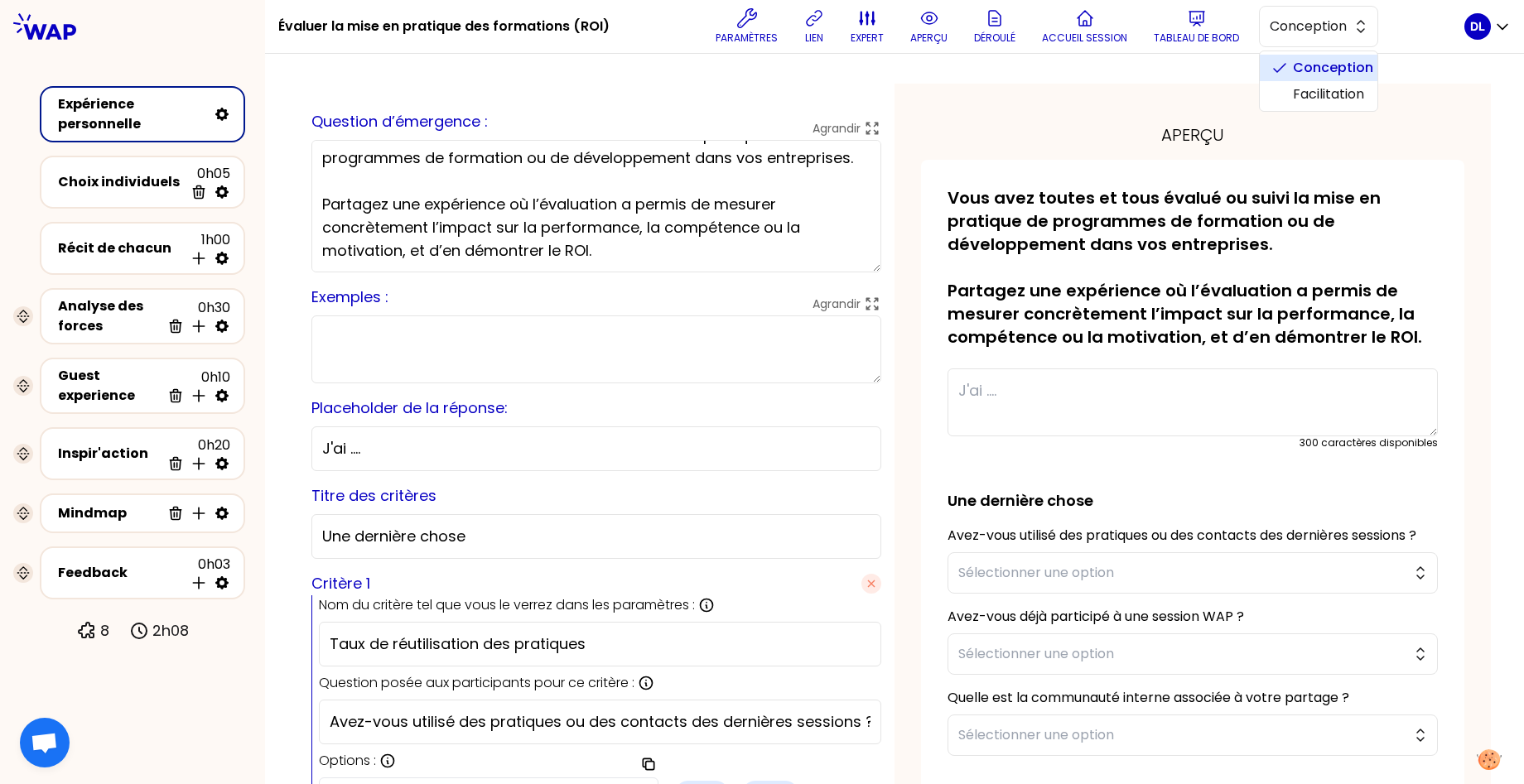
click at [1305, 72] on span "Conception" at bounding box center [1328, 67] width 71 height 20
click at [142, 98] on div "Expérience personnelle" at bounding box center [132, 114] width 149 height 40
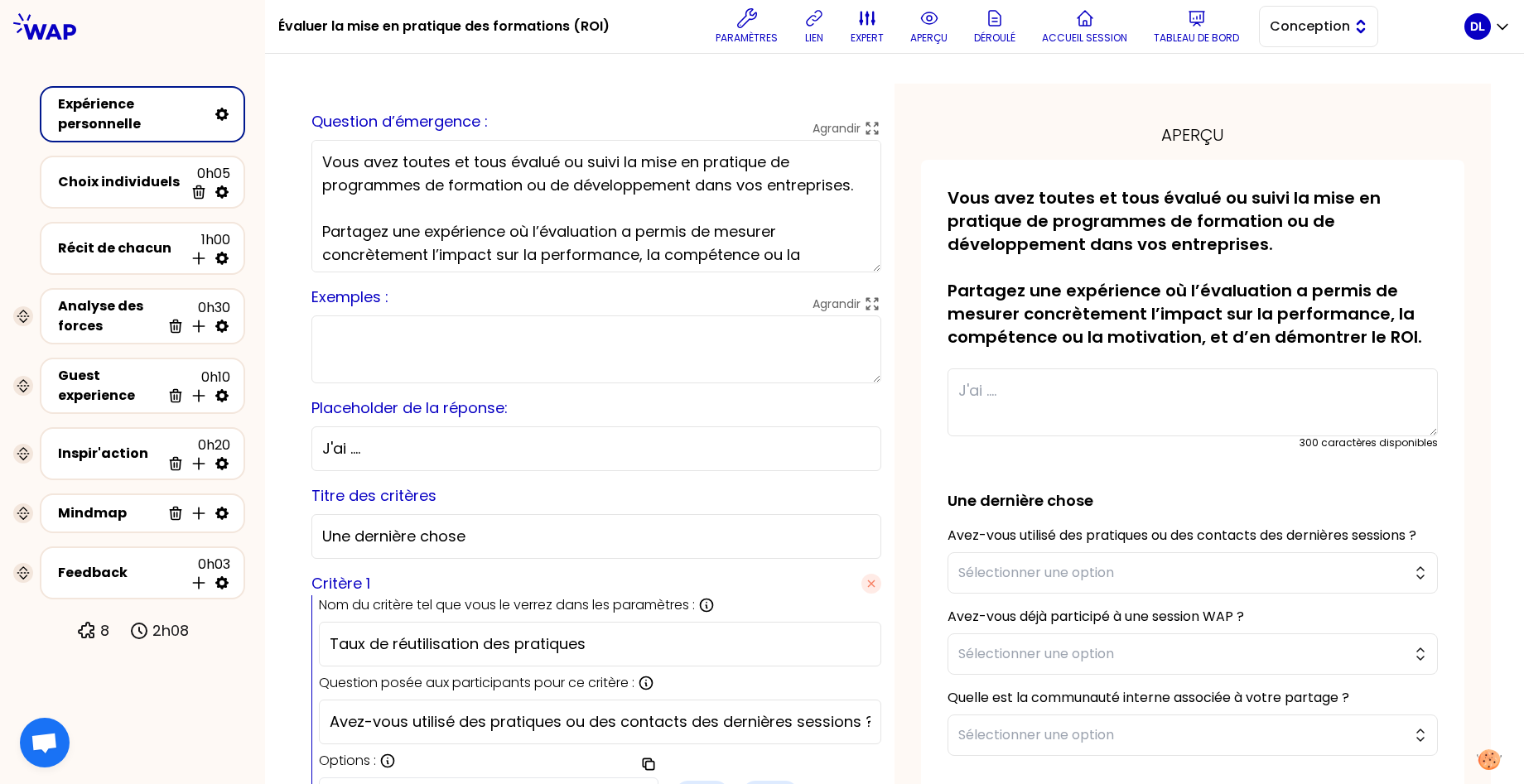
click at [1316, 30] on span "Conception" at bounding box center [1306, 26] width 74 height 20
click at [1334, 89] on span "Facilitation" at bounding box center [1328, 94] width 71 height 20
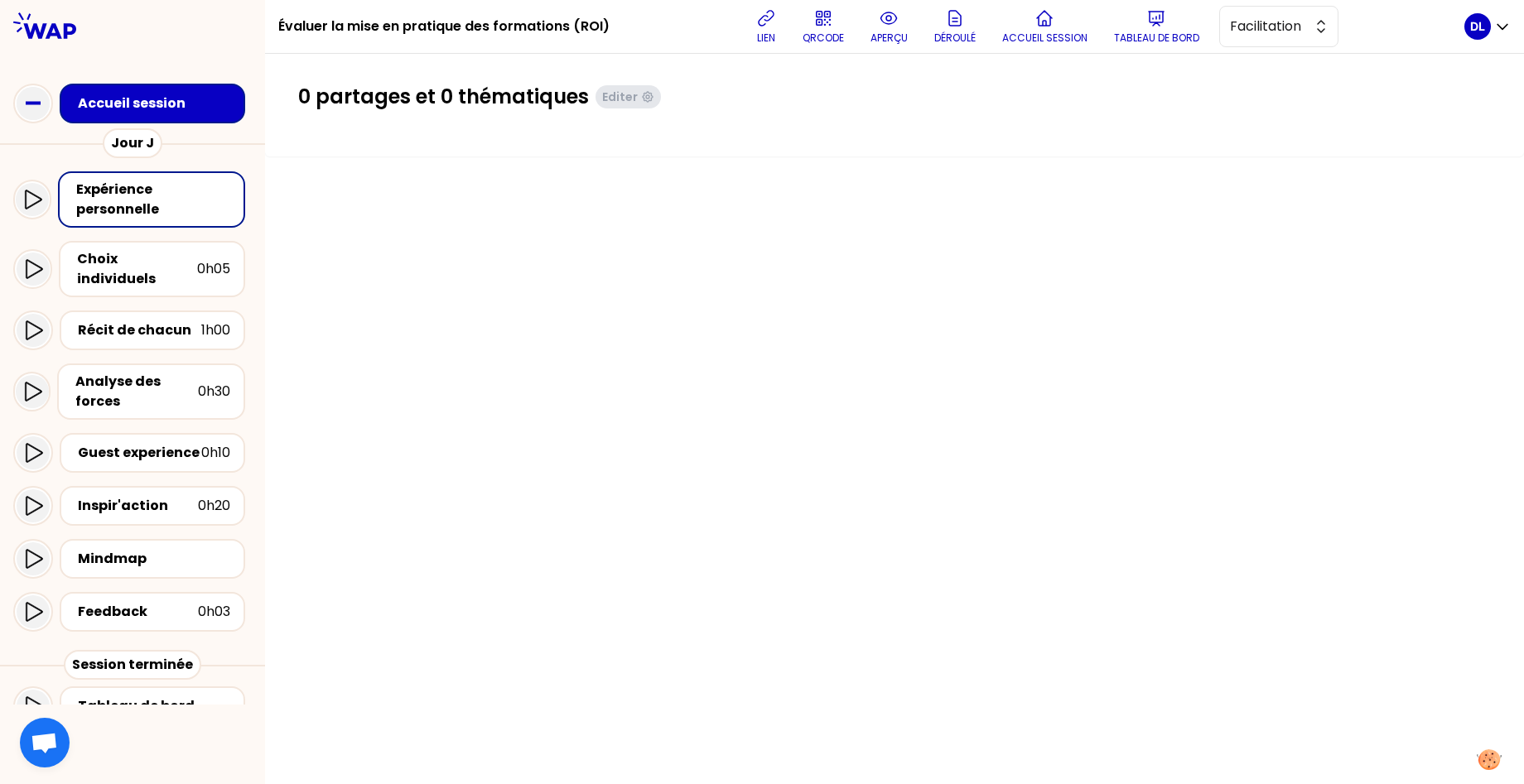
click at [178, 114] on div "Accueil session" at bounding box center [155, 104] width 163 height 23
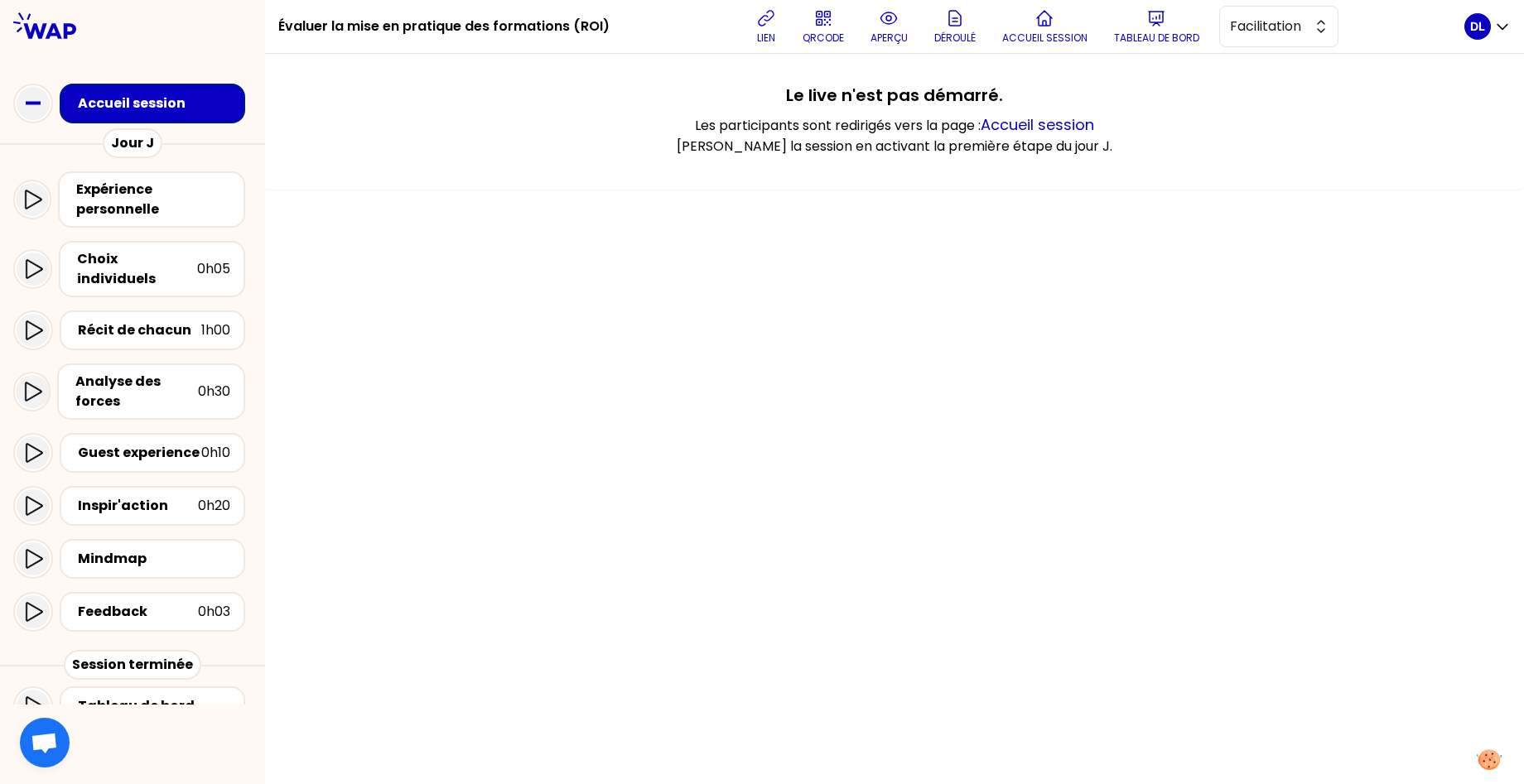
click at [178, 114] on div "Accueil session" at bounding box center [155, 104] width 163 height 23
click at [207, 100] on div "Accueil session" at bounding box center [157, 103] width 159 height 20
